Goal: Information Seeking & Learning: Learn about a topic

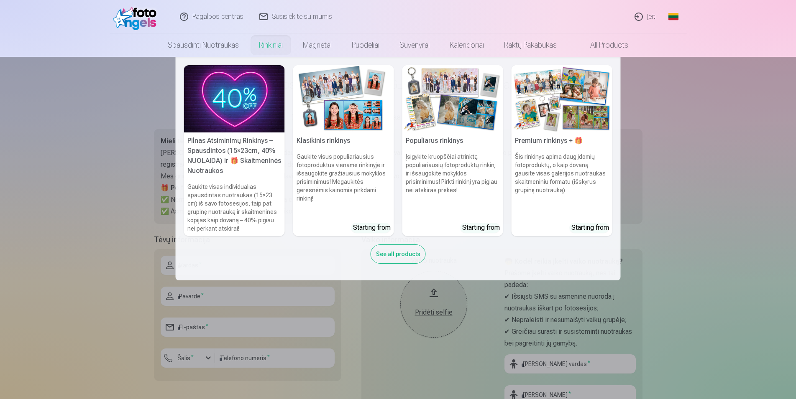
click at [269, 46] on link "Rinkiniai" at bounding box center [271, 44] width 44 height 23
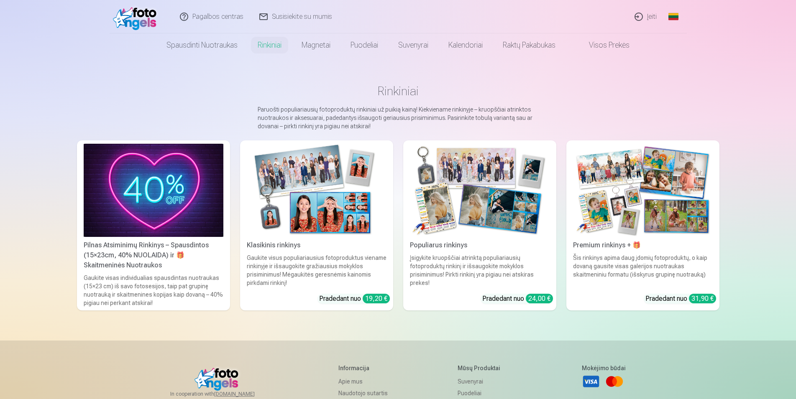
click at [479, 200] on img at bounding box center [480, 190] width 140 height 93
click at [338, 186] on img at bounding box center [317, 190] width 140 height 93
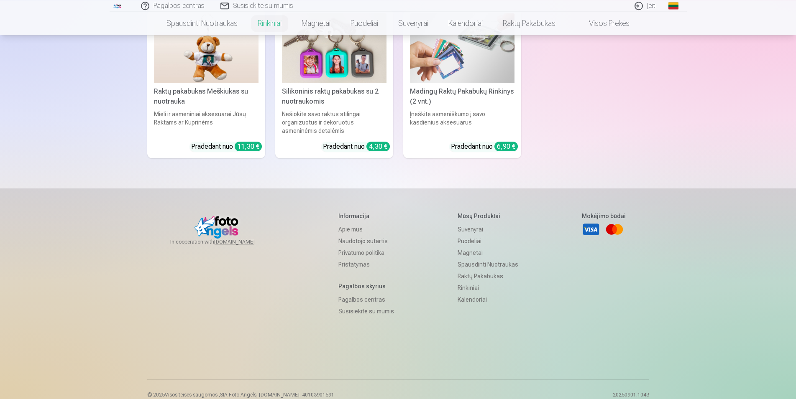
scroll to position [2528, 0]
